Goal: Information Seeking & Learning: Learn about a topic

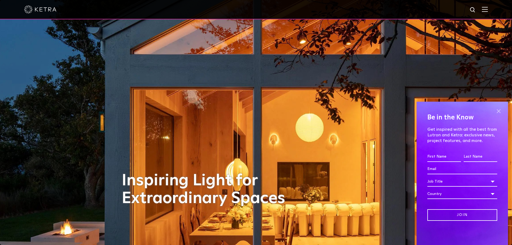
click at [496, 112] on span at bounding box center [499, 111] width 8 height 8
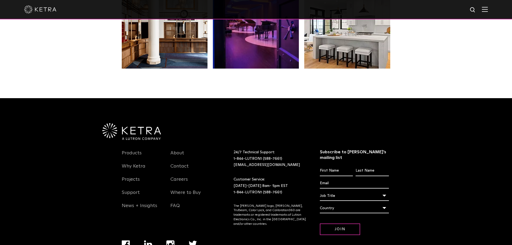
scroll to position [1129, 0]
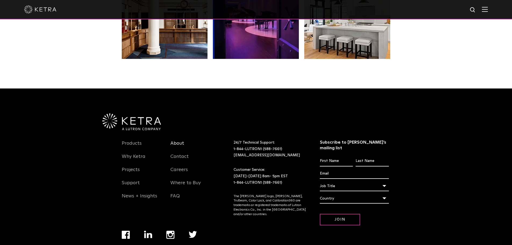
click at [176, 140] on link "About" at bounding box center [177, 146] width 14 height 12
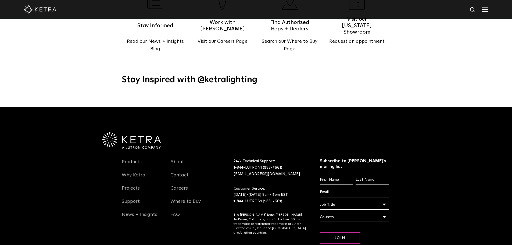
scroll to position [612, 0]
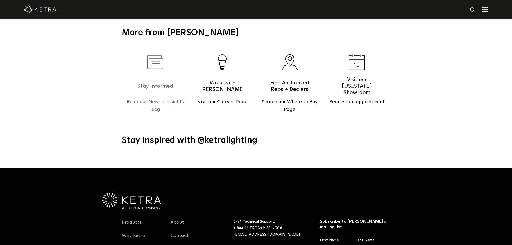
click at [167, 80] on h5 "Stay Informed" at bounding box center [156, 85] width 46 height 13
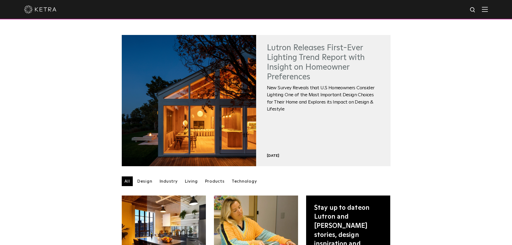
click at [304, 72] on link "Lutron Releases First-Ever Lighting Trend Report with Insight on Homeowner Pref…" at bounding box center [316, 62] width 98 height 37
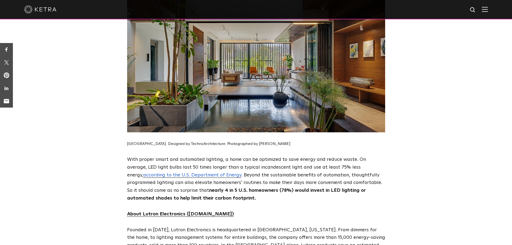
scroll to position [2500, 0]
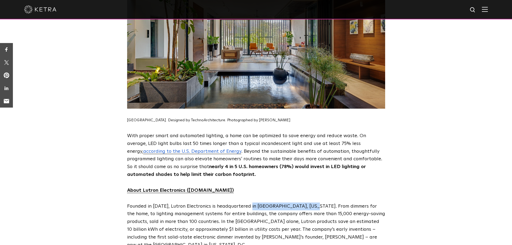
drag, startPoint x: 248, startPoint y: 160, endPoint x: 309, endPoint y: 158, distance: 61.3
click at [309, 204] on span "Founded in 1961, Lutron Electronics is headquartered in Coopersburg, Pennsylvan…" at bounding box center [256, 226] width 258 height 44
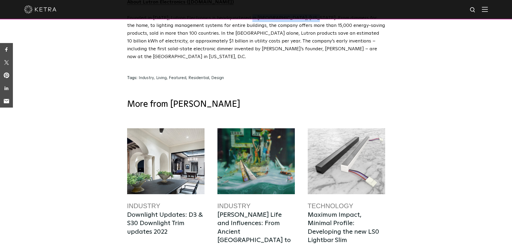
scroll to position [2677, 0]
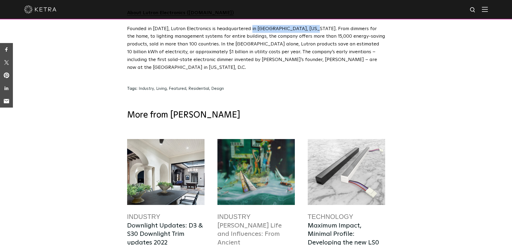
click at [270, 222] on link "Dustin Yellin’s Life and Influences: From Ancient China to 500 Years in the Fut…" at bounding box center [253, 242] width 73 height 40
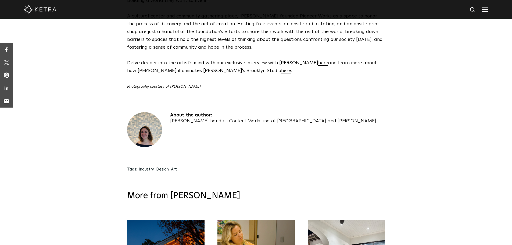
scroll to position [1156, 0]
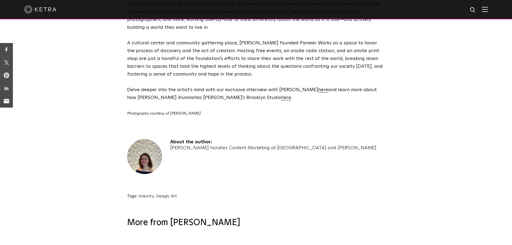
drag, startPoint x: 198, startPoint y: 120, endPoint x: 195, endPoint y: 112, distance: 8.6
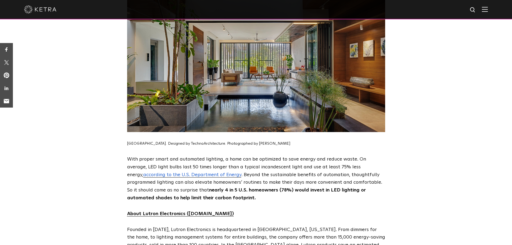
scroll to position [2678, 0]
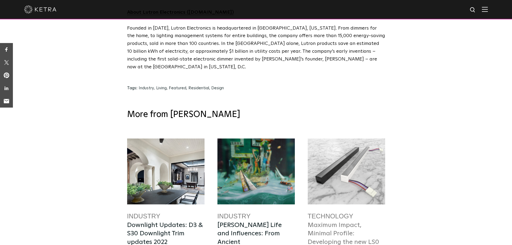
click at [328, 222] on link "Maximum Impact, Minimal Profile: Developing the new LS0 Lightbar Slim" at bounding box center [344, 238] width 72 height 32
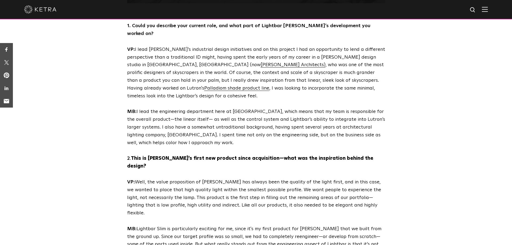
scroll to position [323, 0]
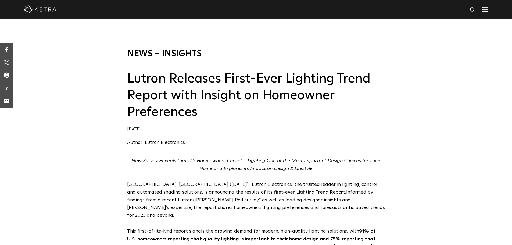
click at [173, 52] on link "News + Insights" at bounding box center [164, 53] width 74 height 9
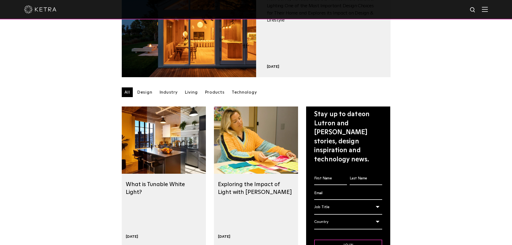
scroll to position [134, 0]
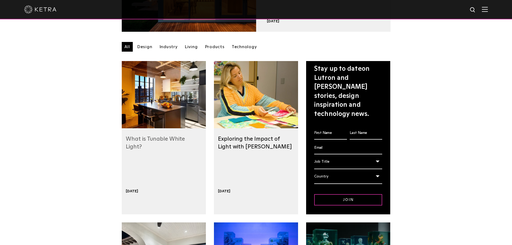
click at [149, 138] on link "What is Tunable White Light?" at bounding box center [155, 142] width 59 height 13
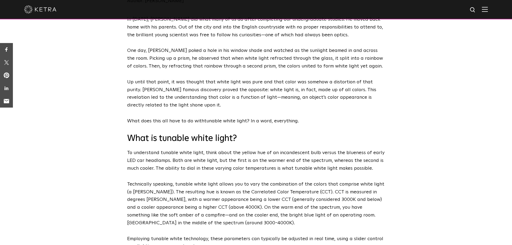
scroll to position [134, 0]
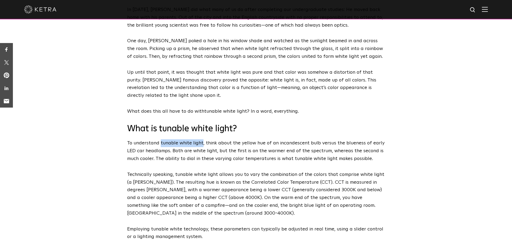
drag, startPoint x: 160, startPoint y: 143, endPoint x: 201, endPoint y: 143, distance: 40.3
click at [201, 143] on p "To understand tunable white light, think about the yellow hue of an incandescen…" at bounding box center [256, 150] width 258 height 23
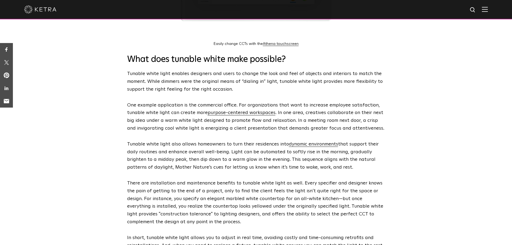
scroll to position [484, 0]
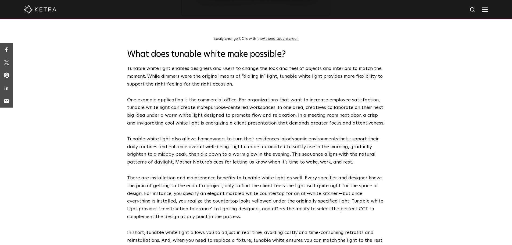
click at [319, 141] on span "dynamic environments" at bounding box center [313, 139] width 49 height 5
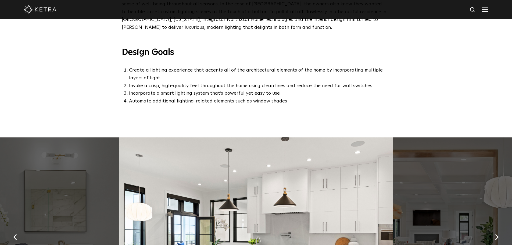
scroll to position [269, 0]
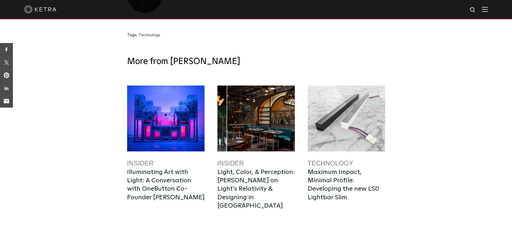
scroll to position [2064, 0]
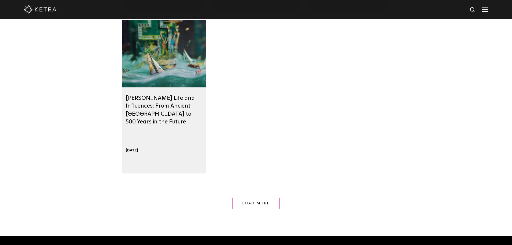
scroll to position [511, 0]
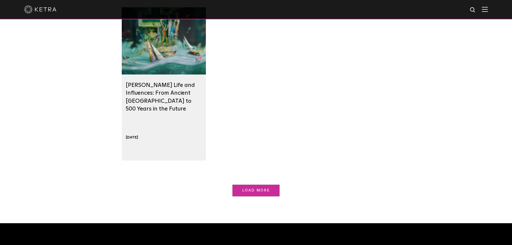
click at [266, 191] on span "Load More" at bounding box center [256, 190] width 28 height 4
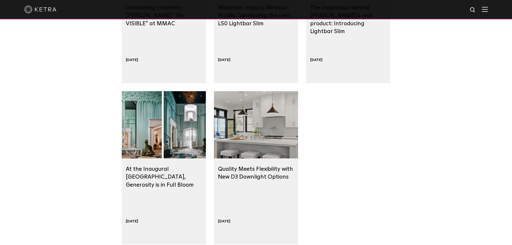
scroll to position [753, 0]
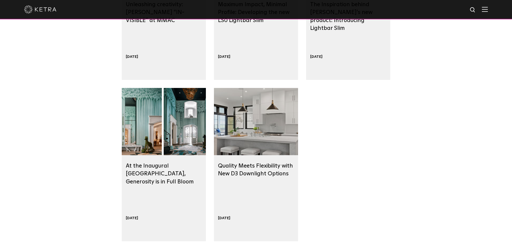
click at [259, 149] on div at bounding box center [256, 121] width 84 height 67
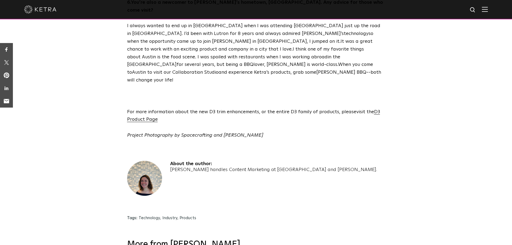
scroll to position [914, 0]
